Goal: Task Accomplishment & Management: Manage account settings

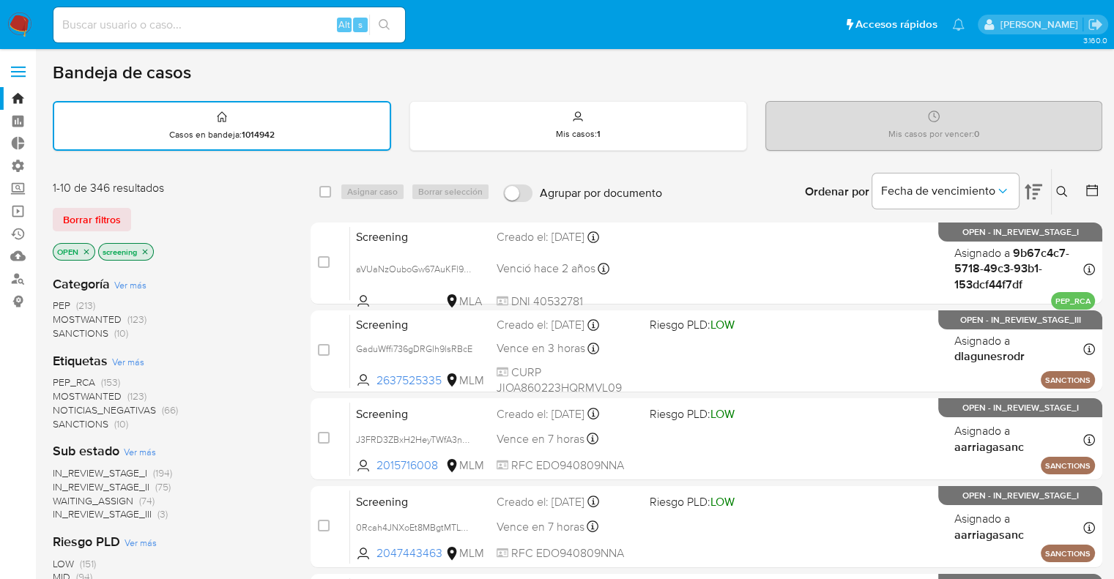
click at [64, 422] on span "SANCTIONS" at bounding box center [81, 424] width 56 height 15
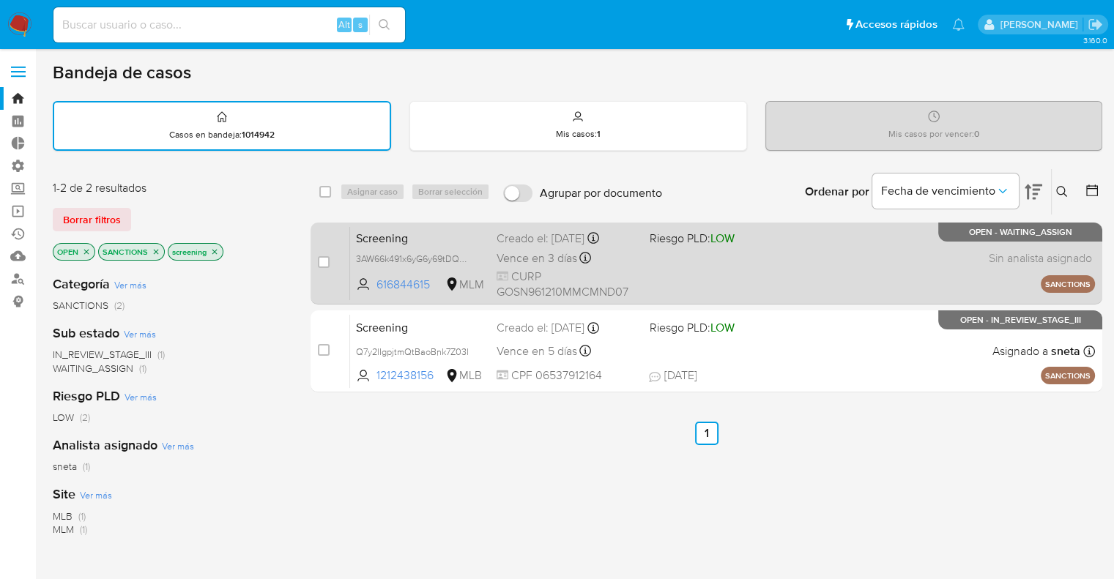
click at [428, 242] on span "Screening" at bounding box center [420, 237] width 129 height 19
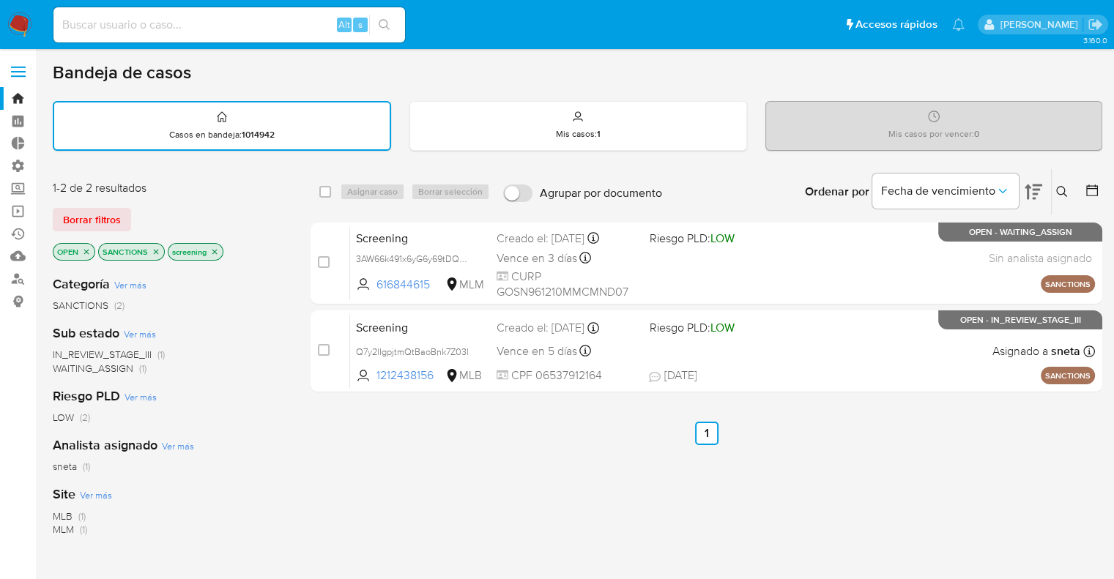
click at [152, 251] on icon "close-filter" at bounding box center [156, 251] width 9 height 9
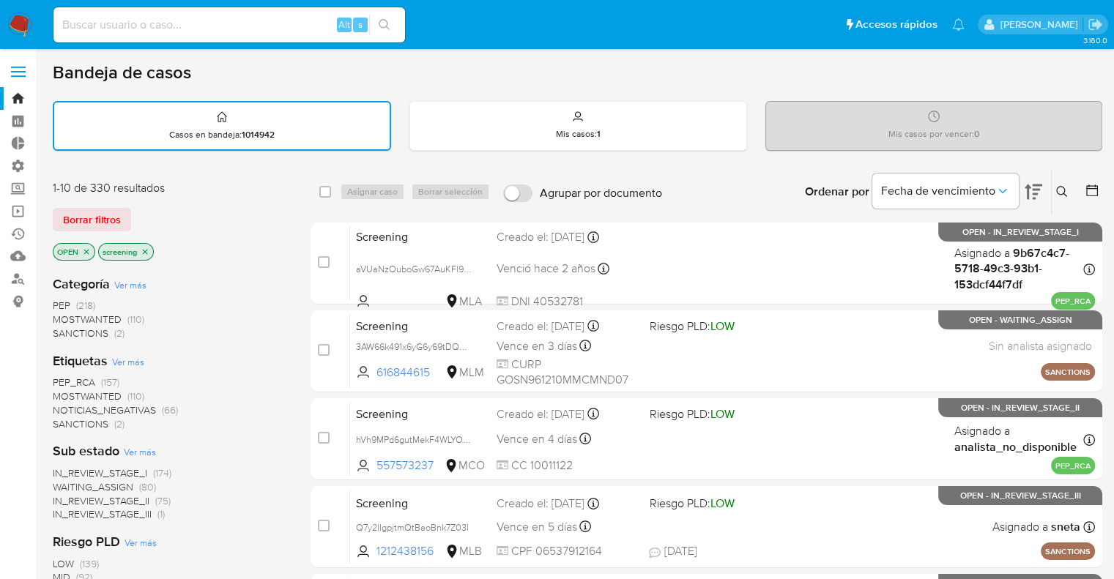
click at [67, 389] on span "MOSTWANTED" at bounding box center [87, 396] width 69 height 15
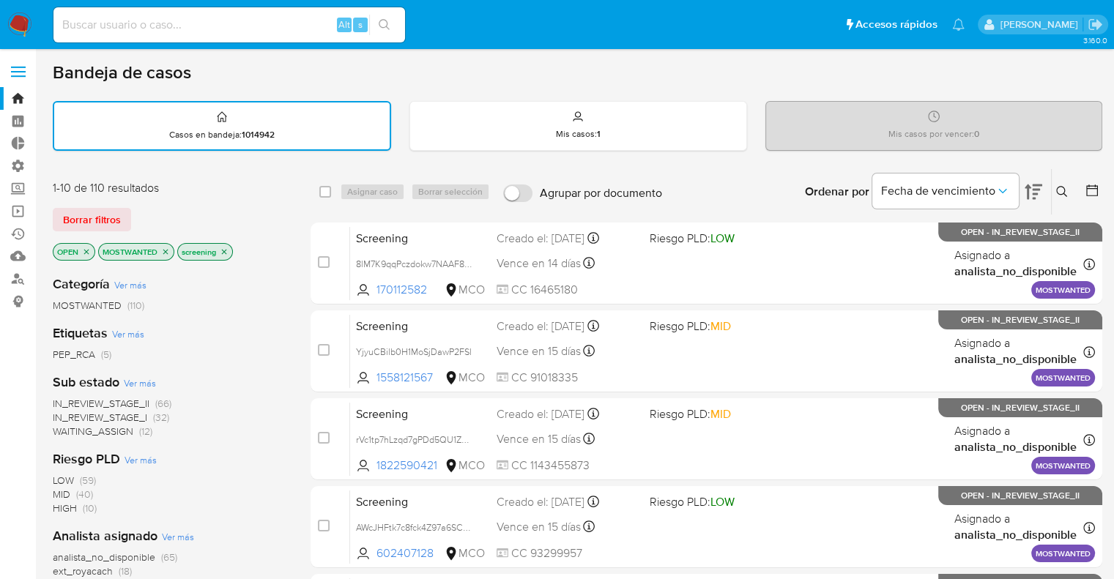
click at [162, 252] on icon "close-filter" at bounding box center [165, 251] width 9 height 9
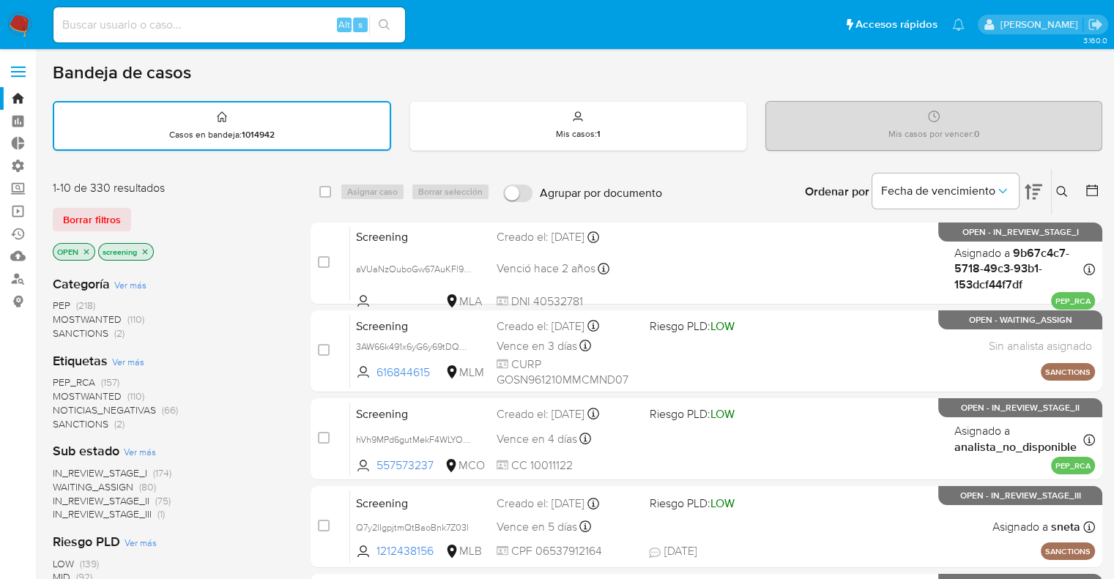
click at [61, 377] on span "PEP_RCA" at bounding box center [74, 382] width 42 height 15
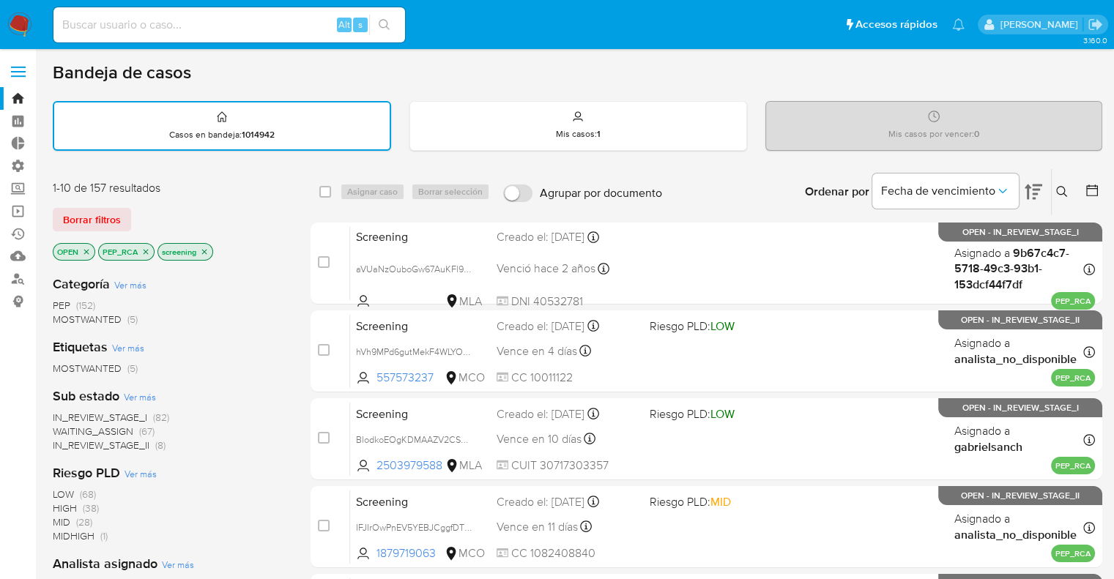
click at [144, 250] on icon "close-filter" at bounding box center [145, 251] width 9 height 9
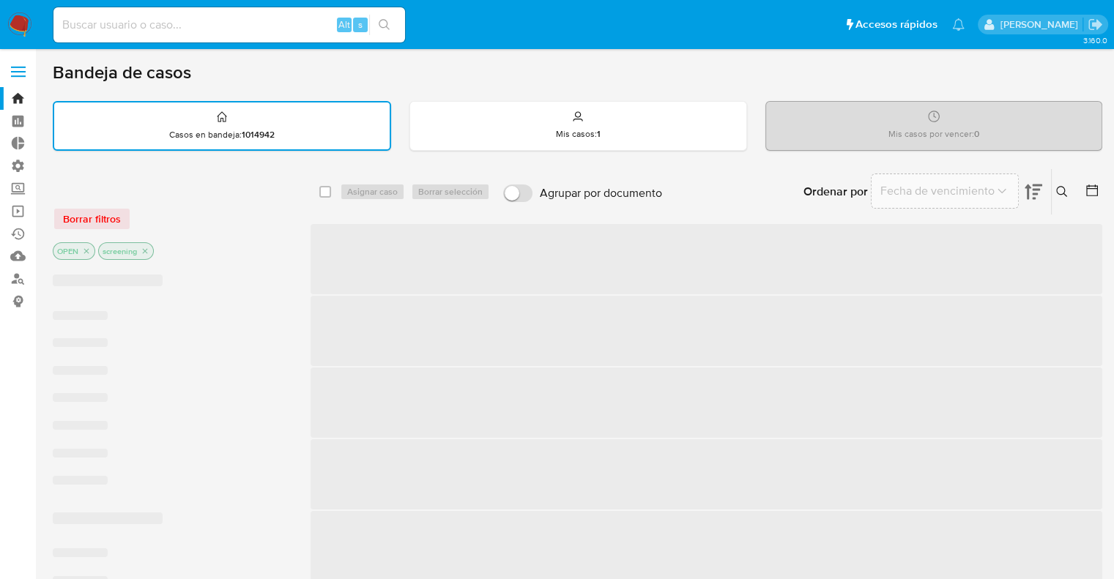
click at [141, 199] on div "Borrar filtros OPEN screening" at bounding box center [170, 221] width 234 height 83
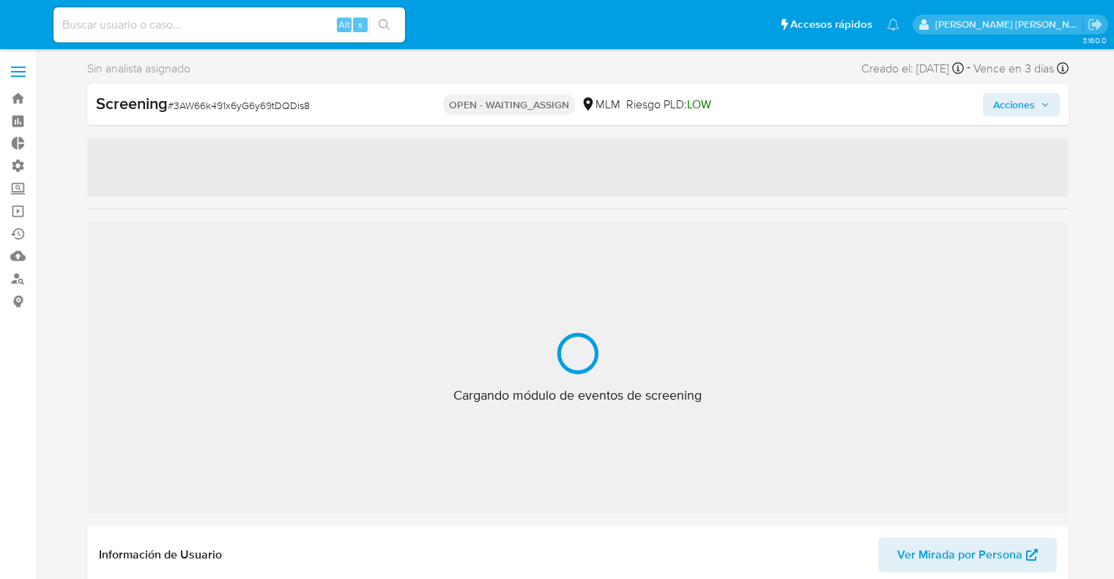
select select "10"
